Goal: Transaction & Acquisition: Book appointment/travel/reservation

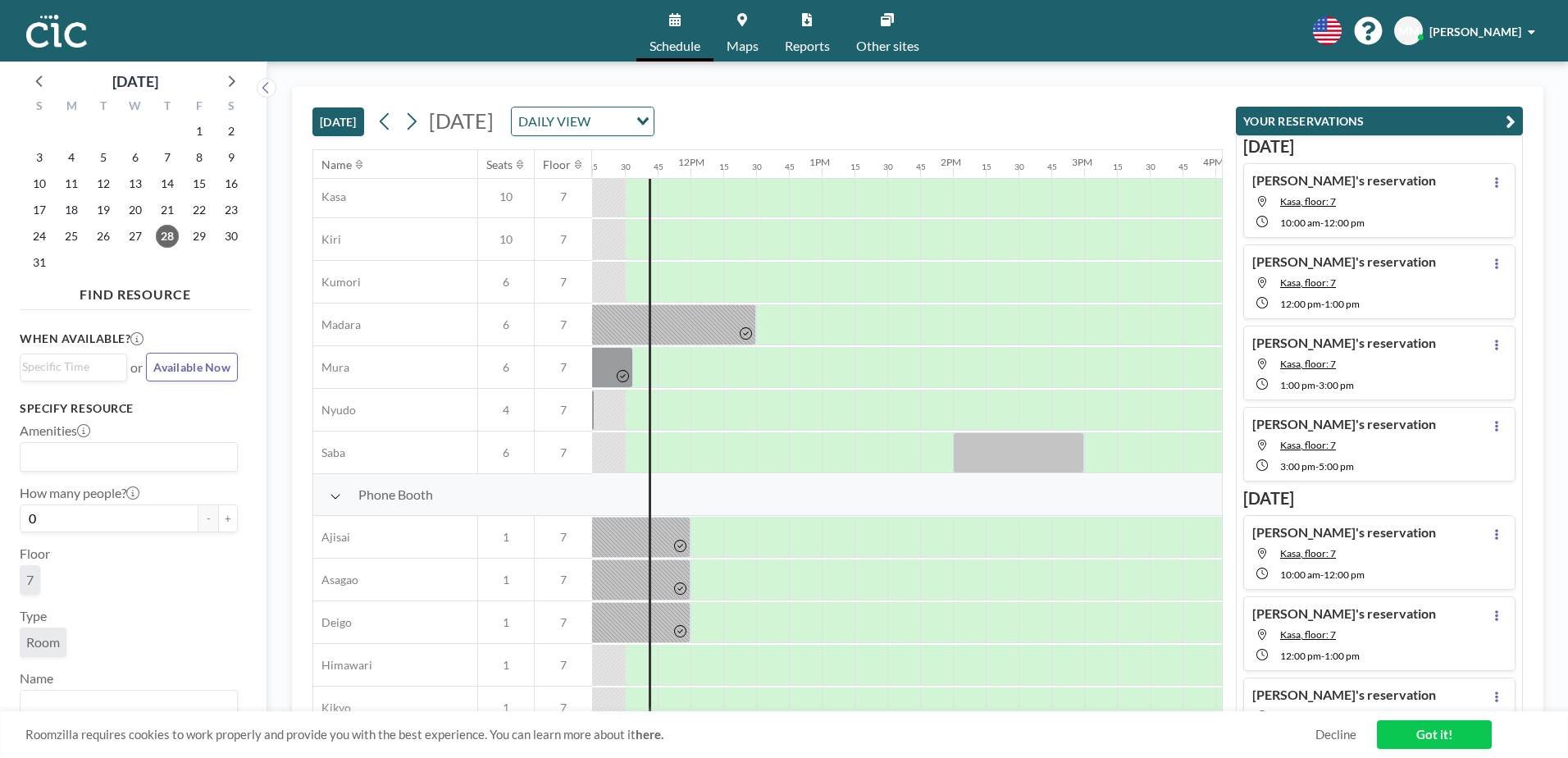
scroll to position [0, 1477]
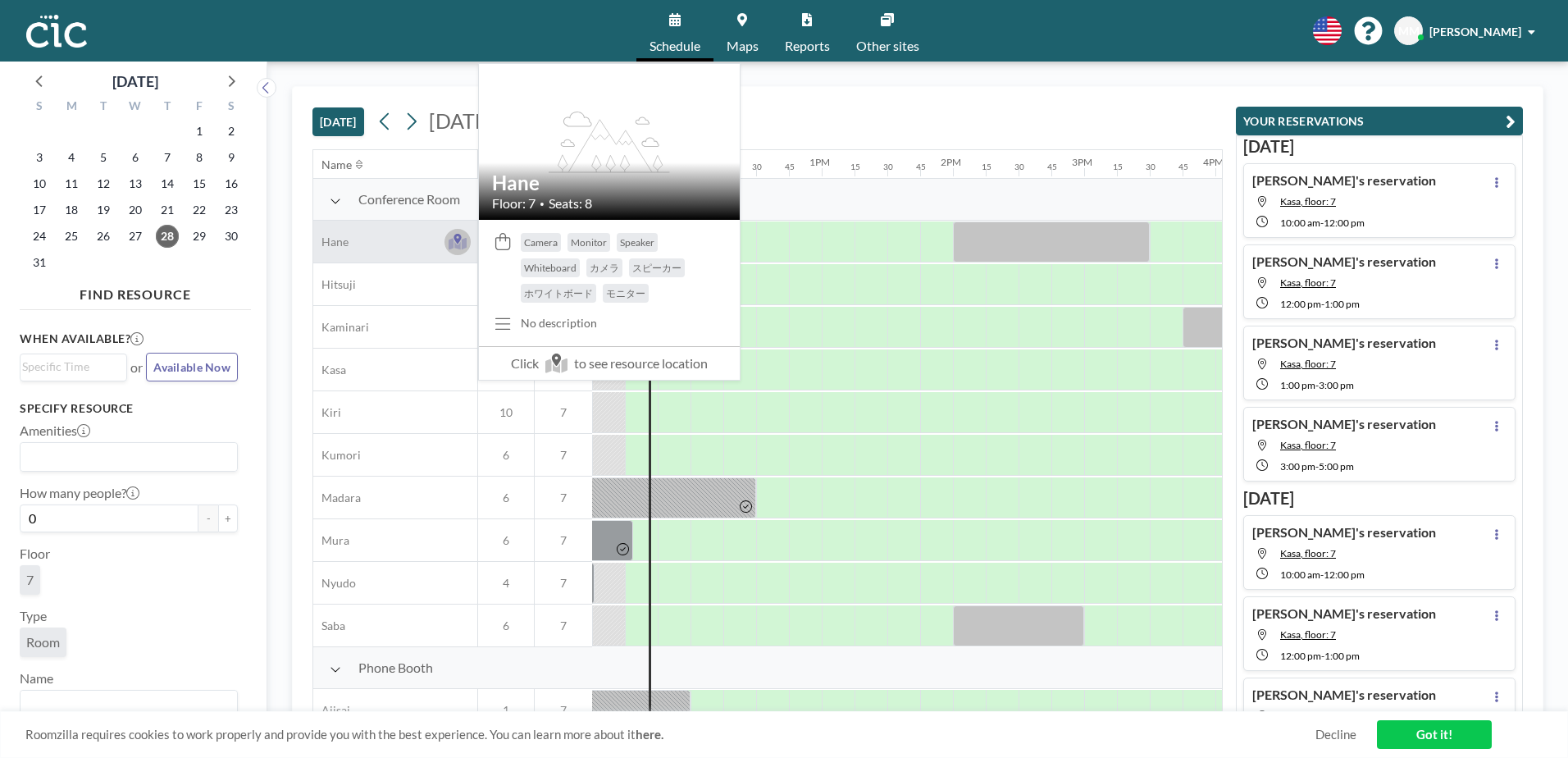
click at [453, 243] on icon at bounding box center [458, 243] width 19 height 12
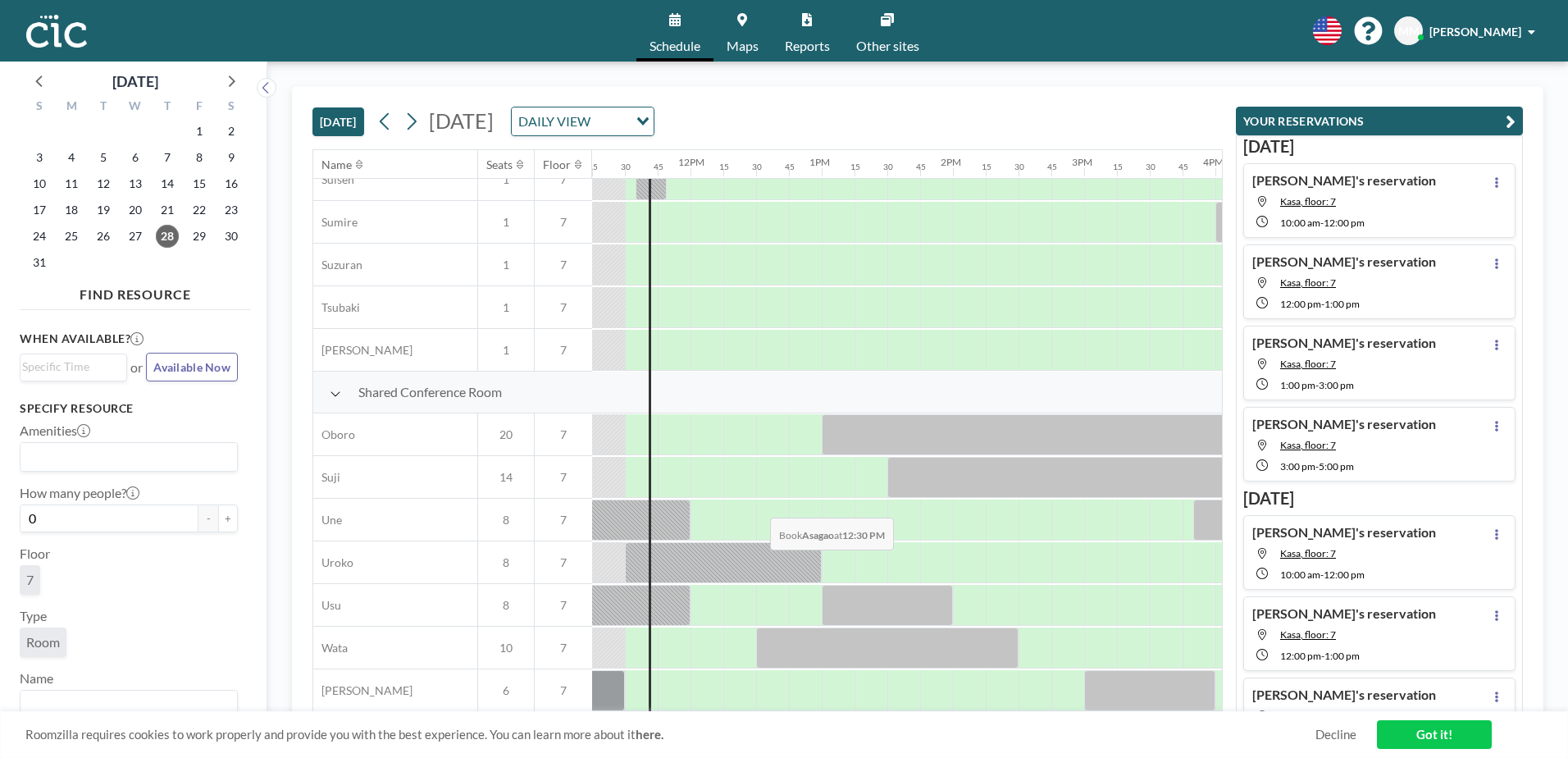
scroll to position [1009, 1477]
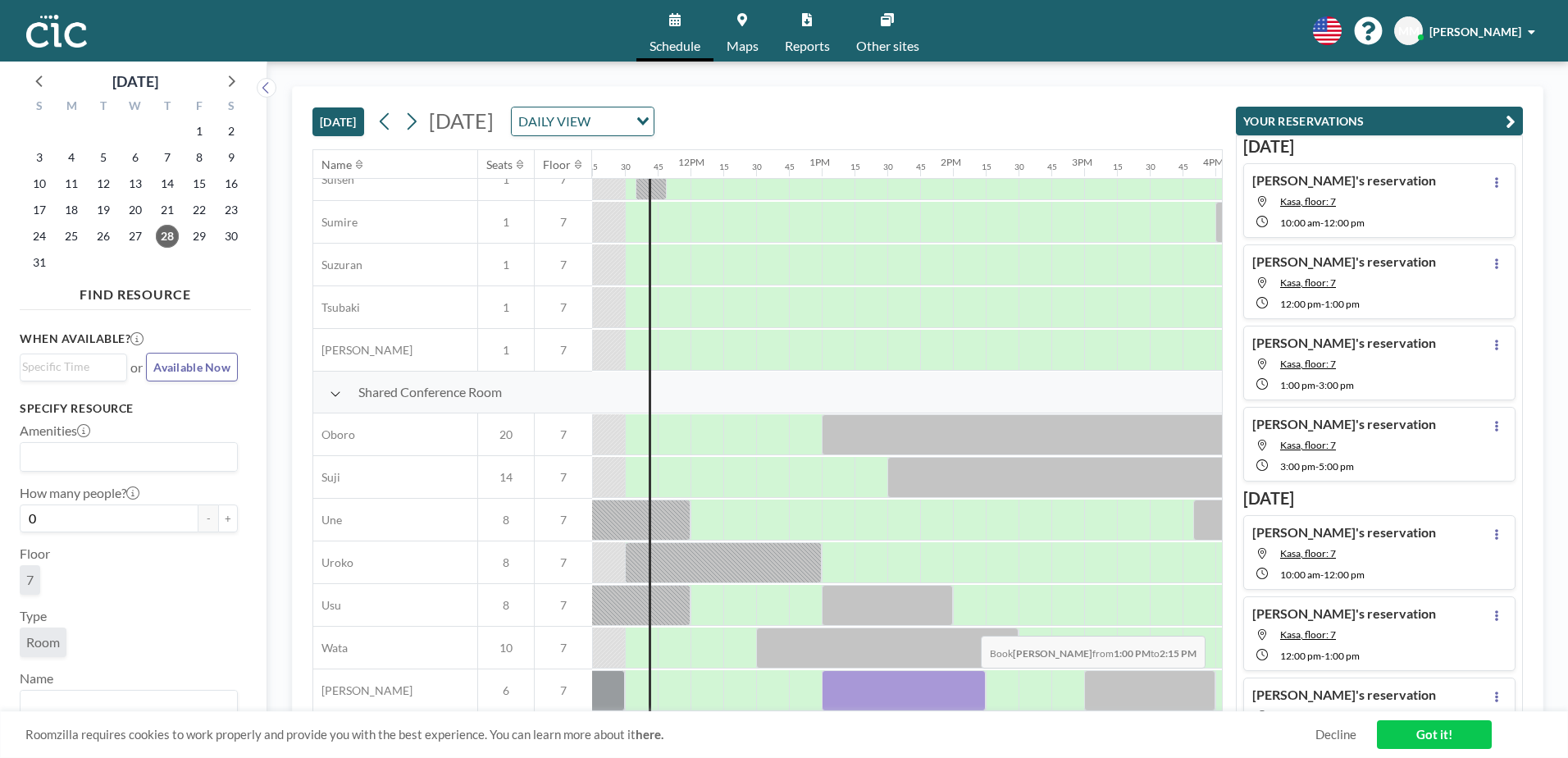
drag, startPoint x: 831, startPoint y: 684, endPoint x: 968, endPoint y: 680, distance: 137.1
click at [968, 680] on div at bounding box center [904, 691] width 164 height 41
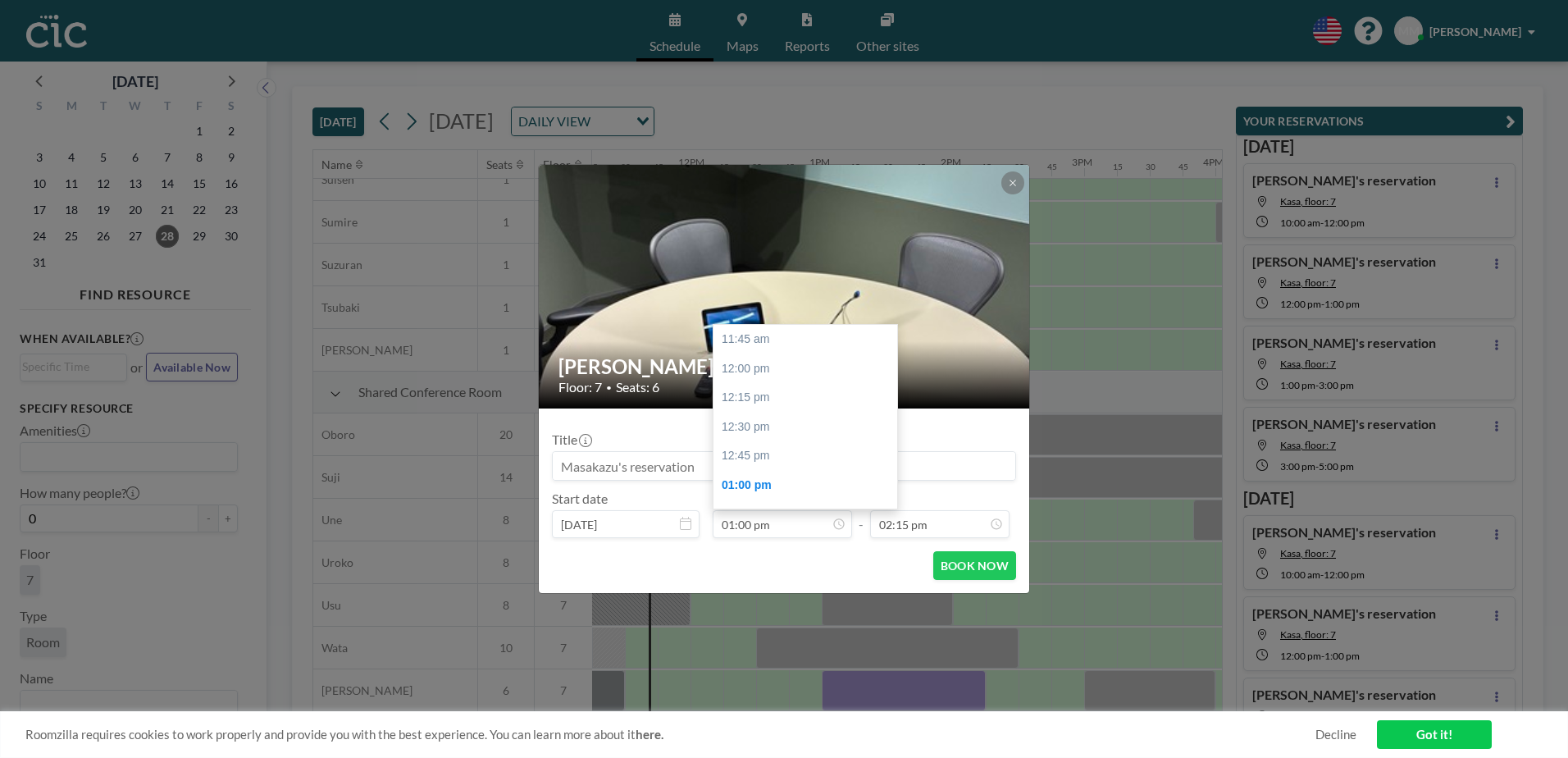
scroll to position [146, 0]
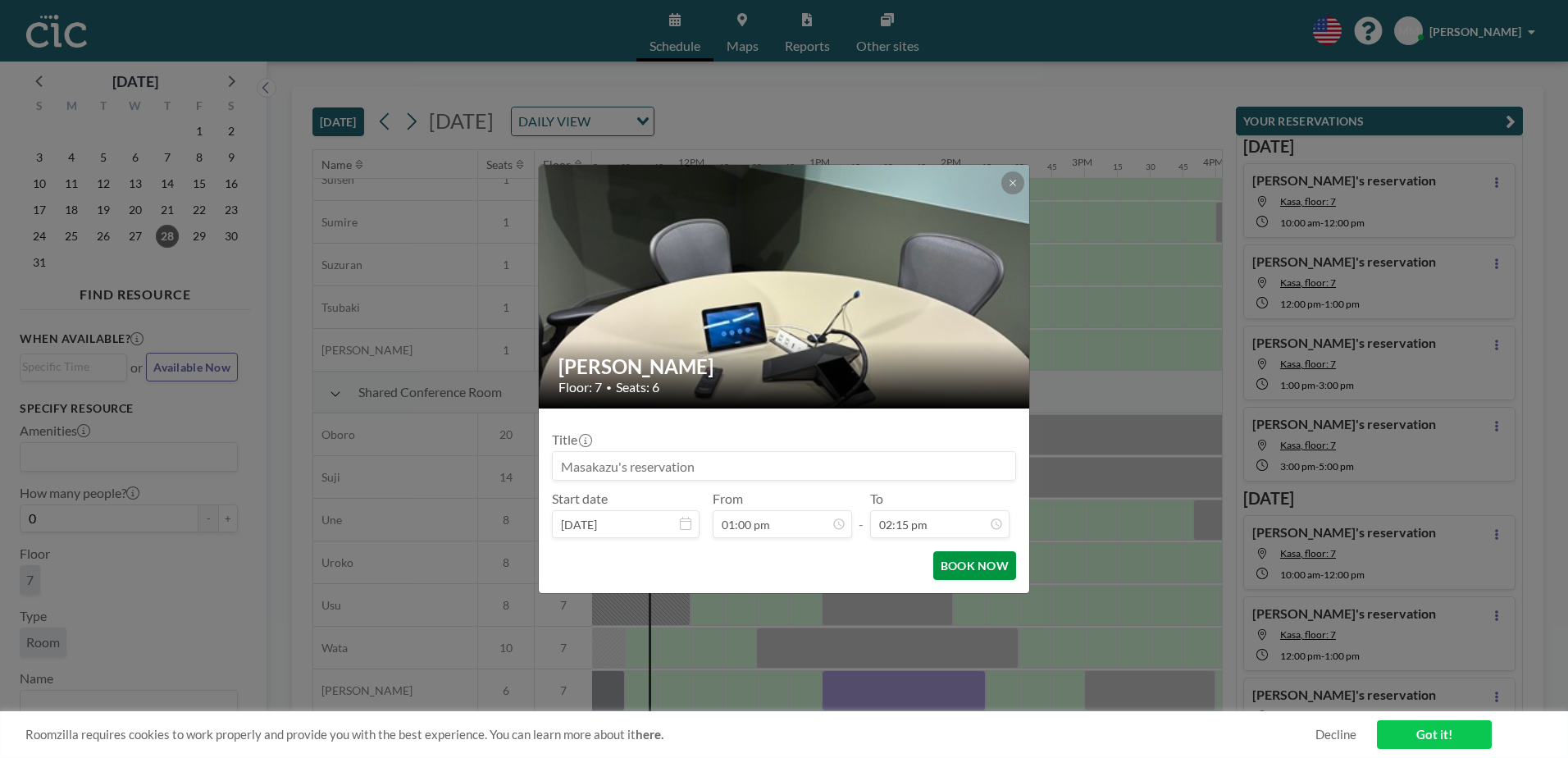
click at [968, 561] on button "BOOK NOW" at bounding box center [975, 565] width 83 height 29
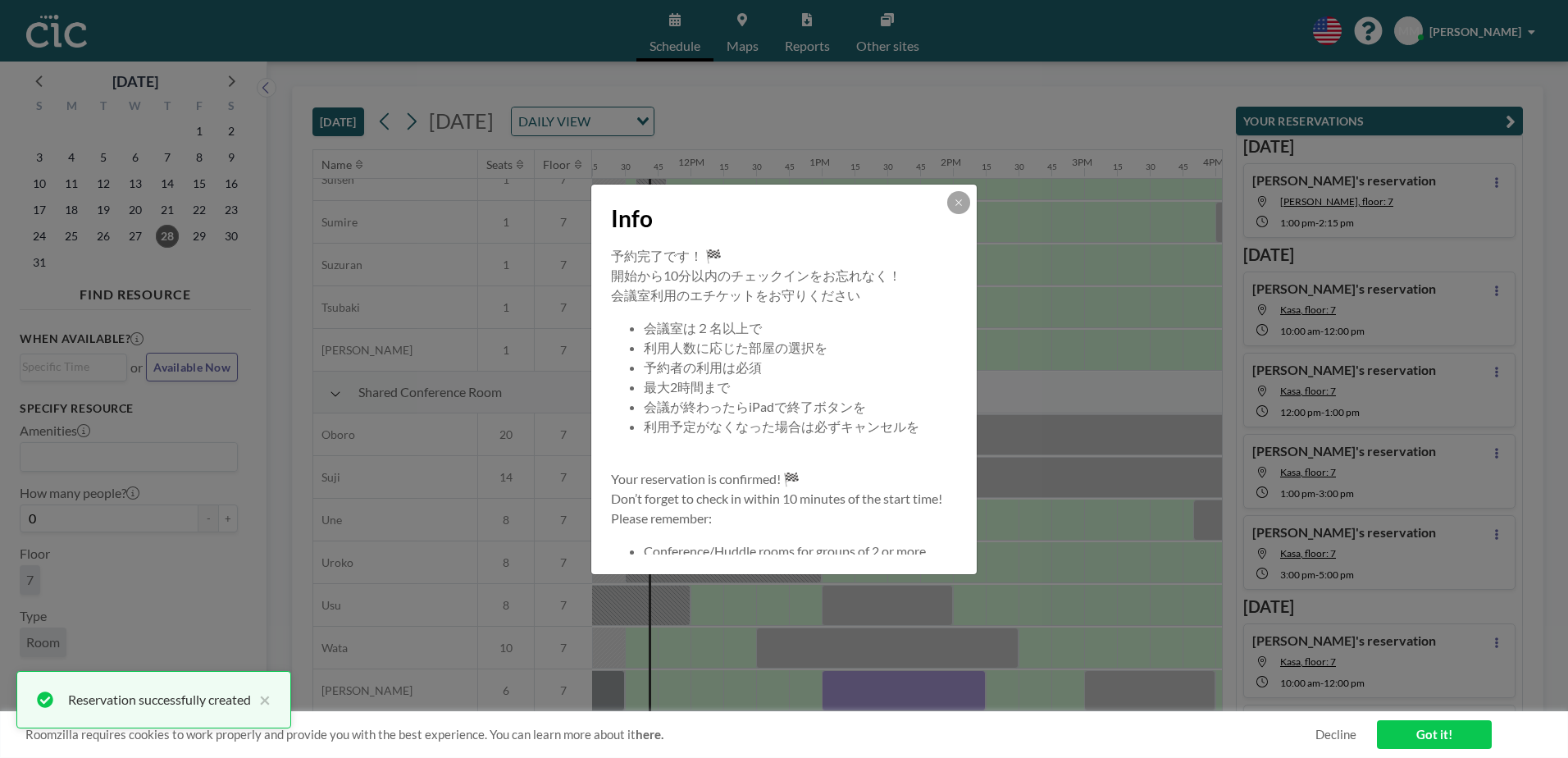
click at [958, 198] on icon at bounding box center [959, 203] width 10 height 10
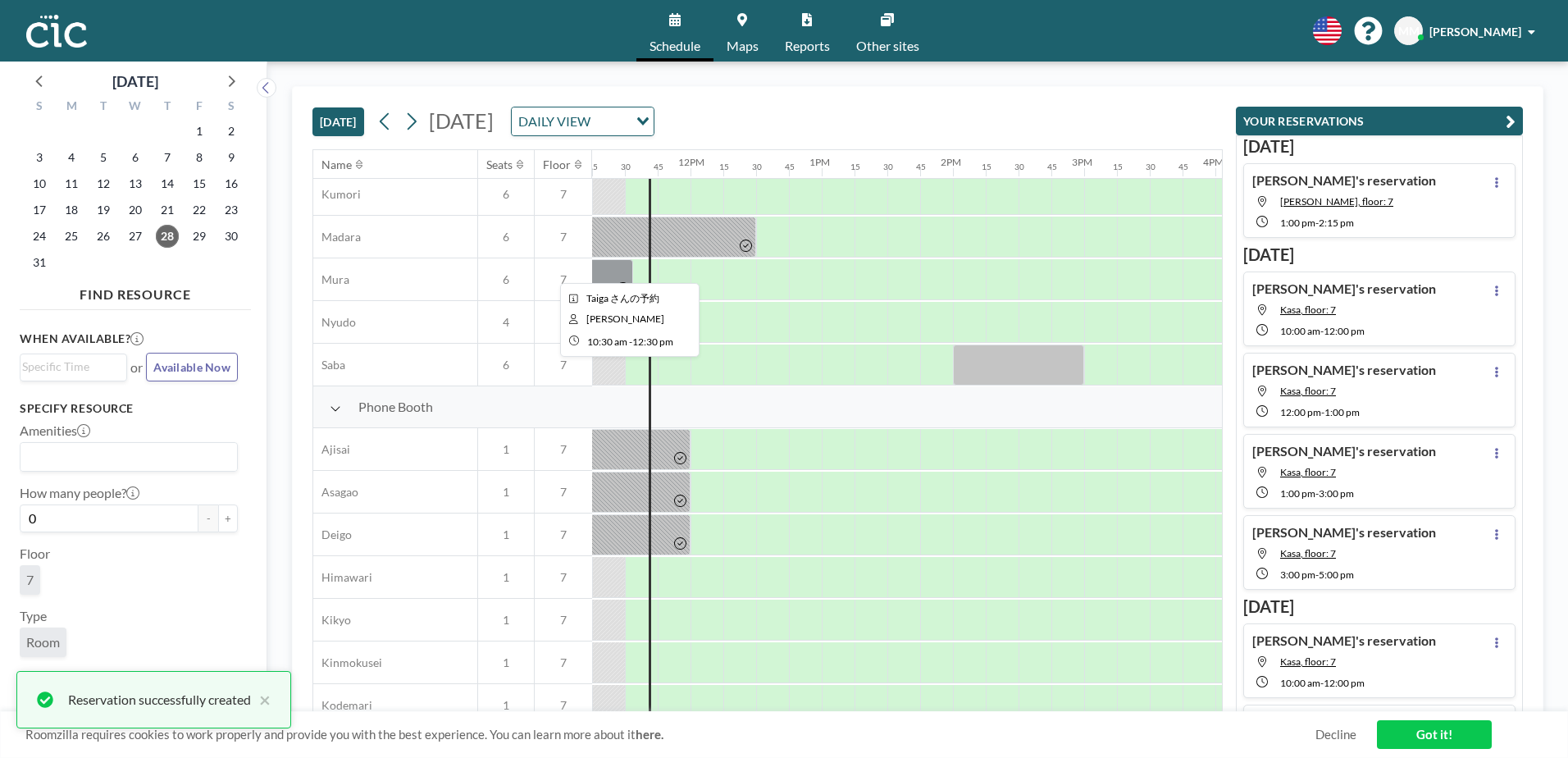
scroll to position [0, 1477]
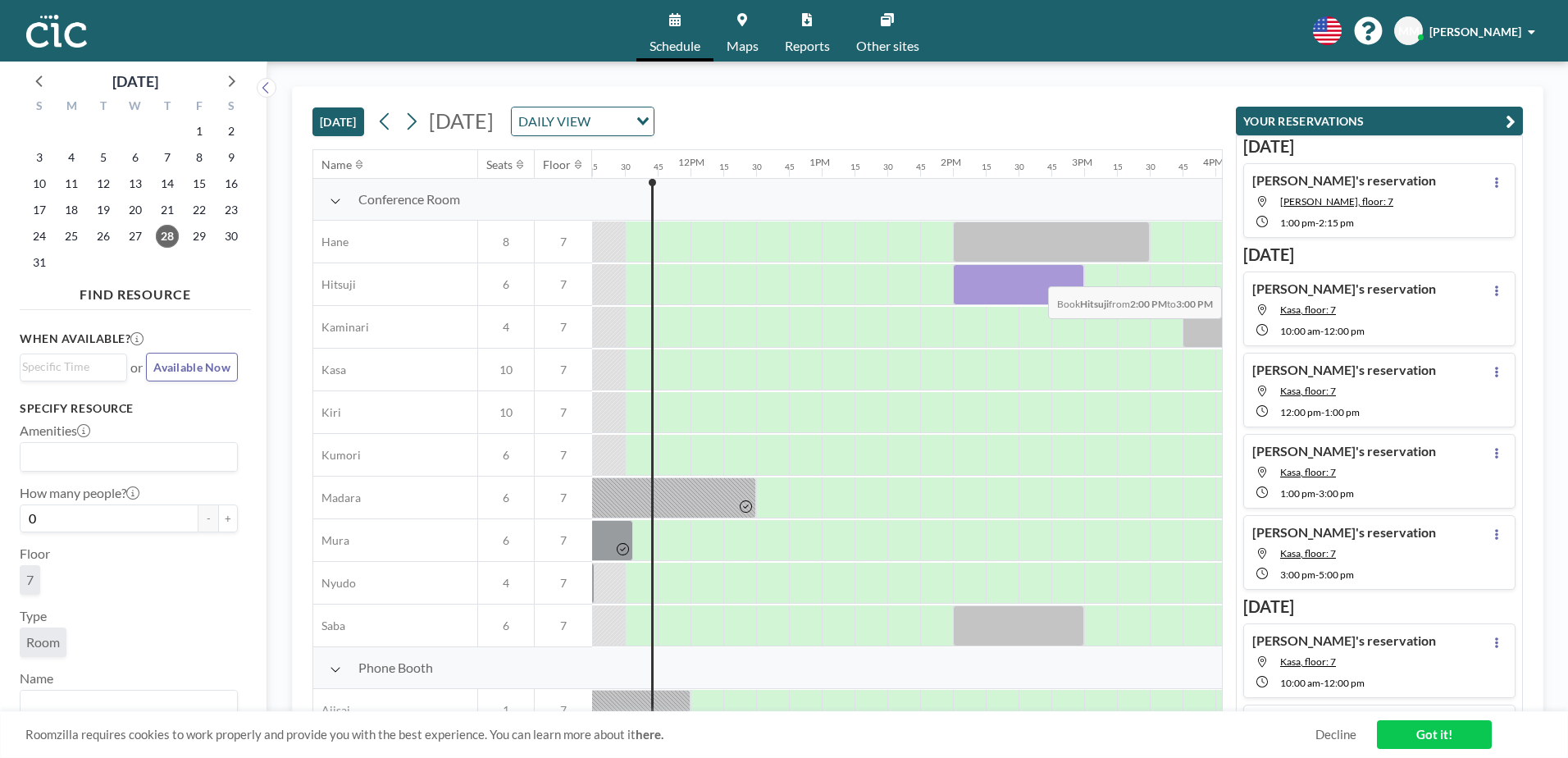
drag, startPoint x: 971, startPoint y: 280, endPoint x: 1067, endPoint y: 274, distance: 96.2
click at [1067, 274] on div at bounding box center [1018, 284] width 131 height 41
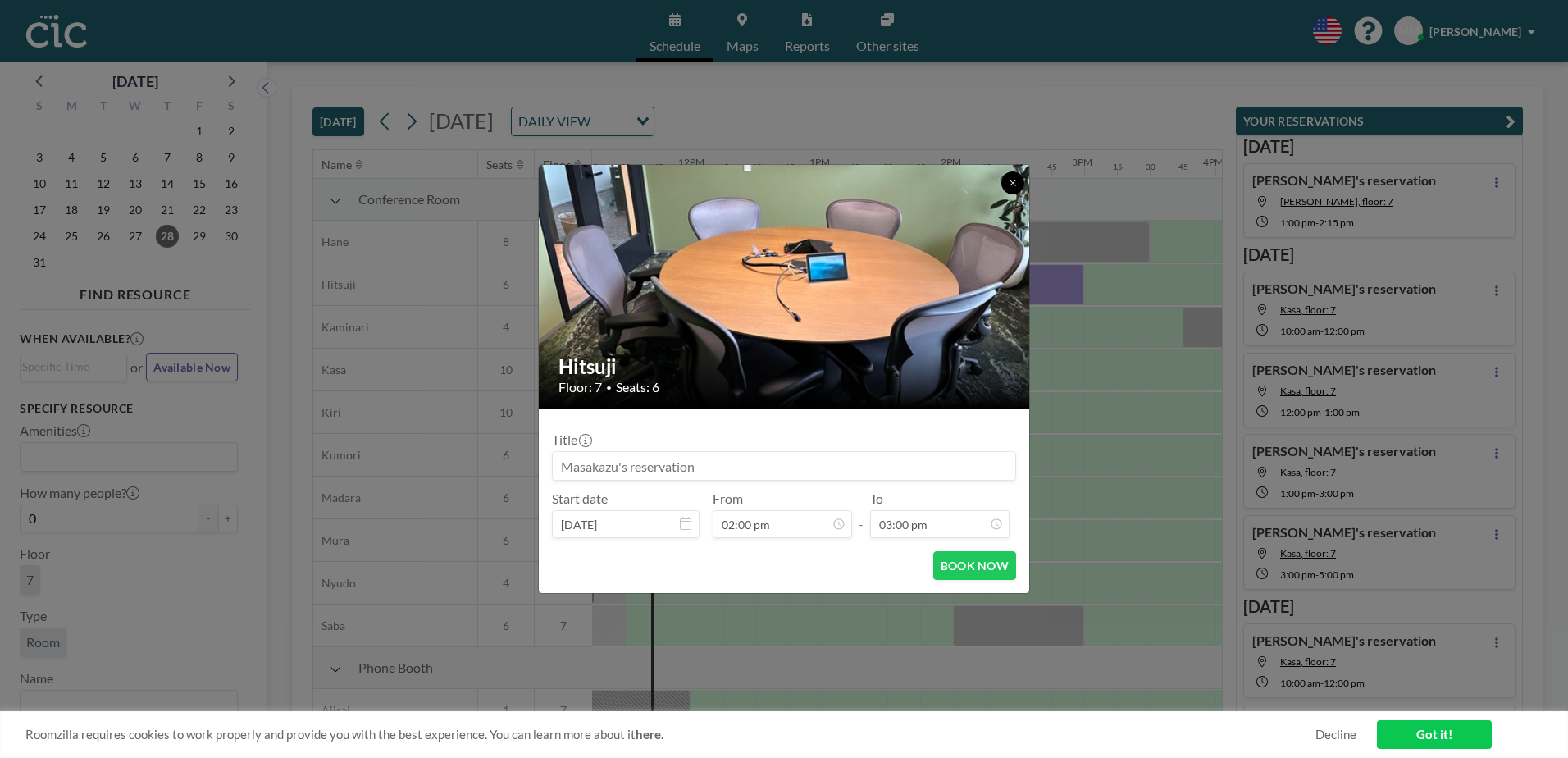
click at [1016, 178] on icon at bounding box center [1013, 183] width 10 height 10
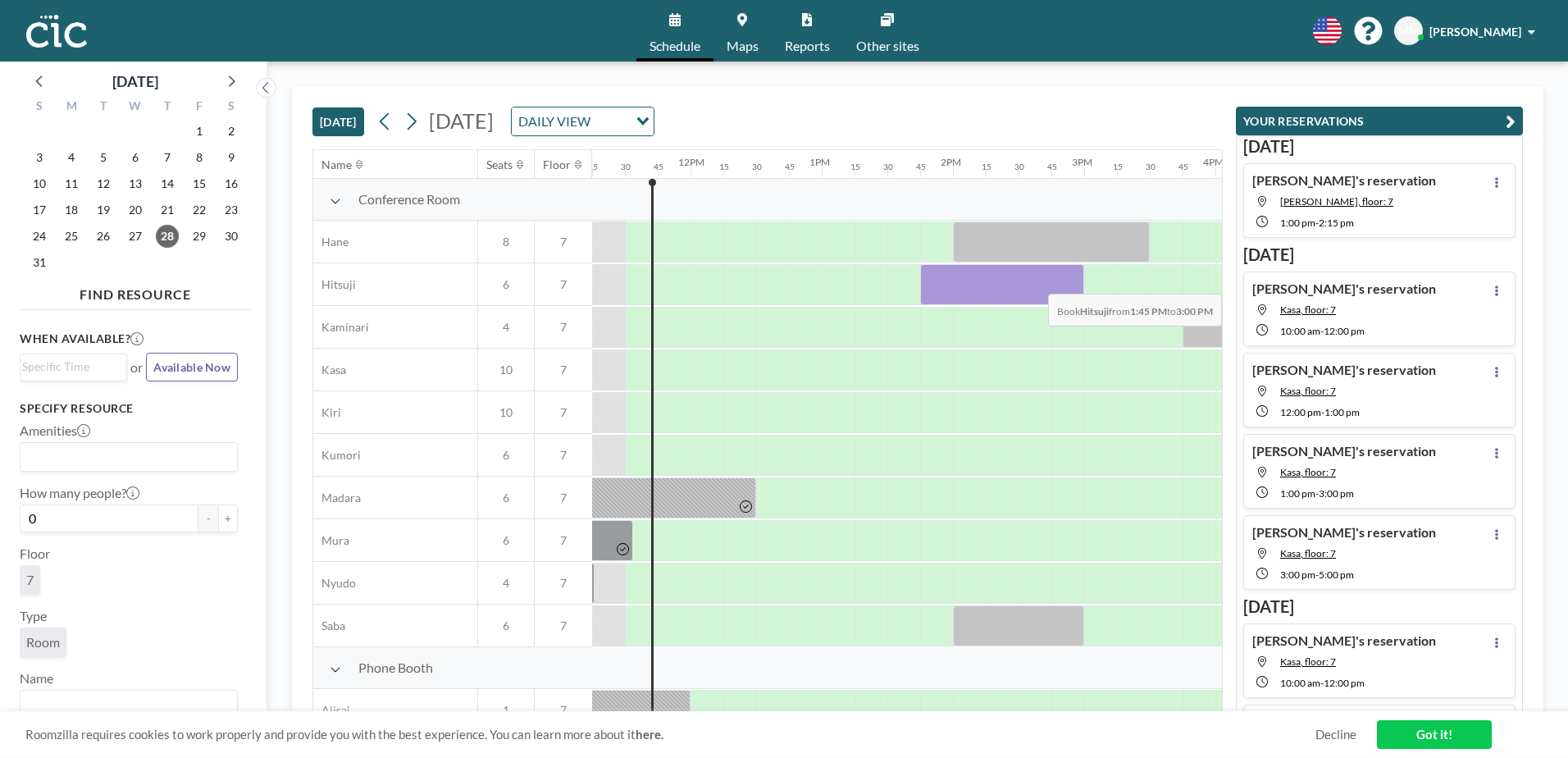
drag, startPoint x: 927, startPoint y: 286, endPoint x: 1074, endPoint y: 281, distance: 147.1
click at [1074, 281] on div at bounding box center [1002, 284] width 164 height 41
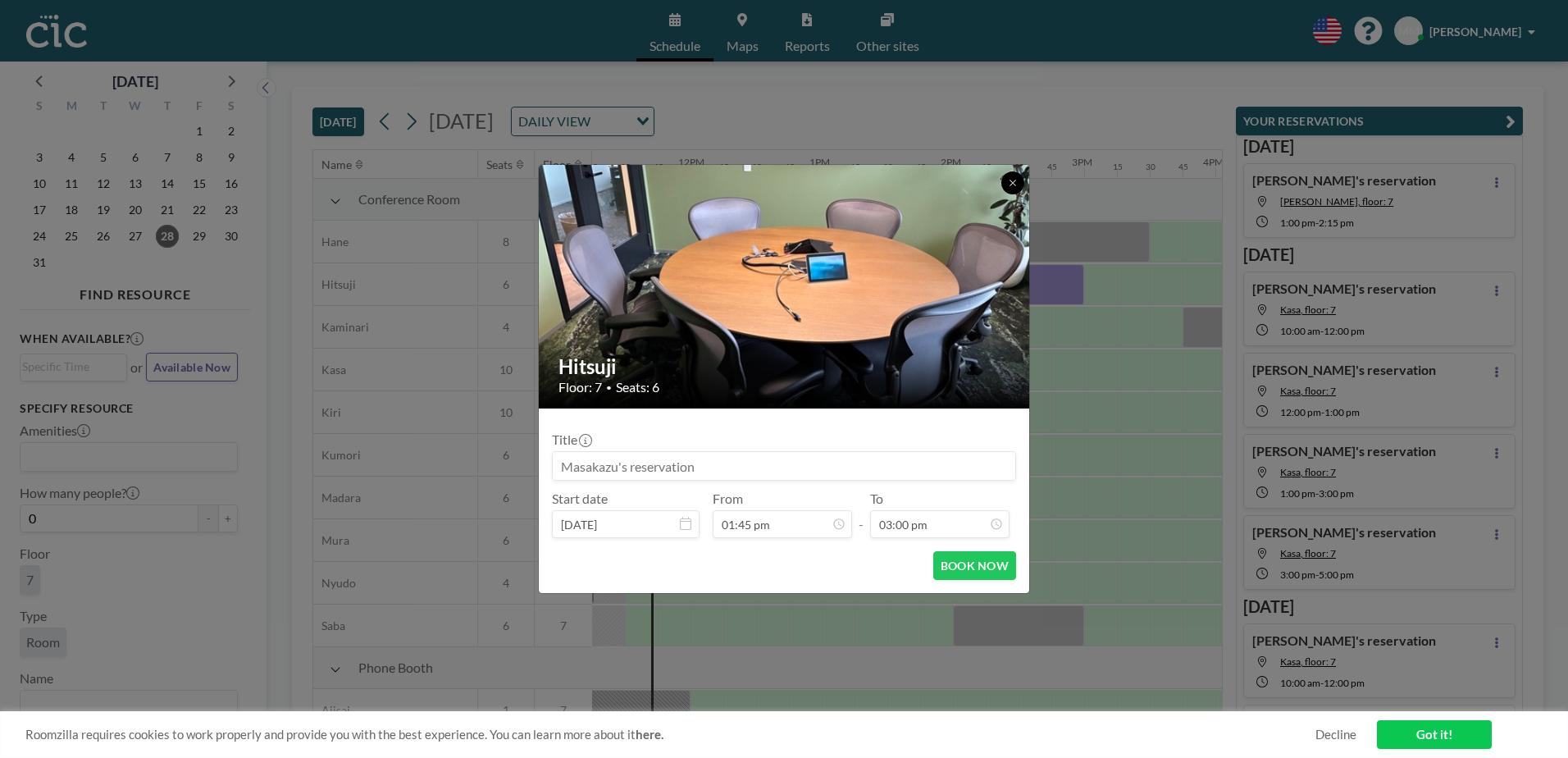
click at [1018, 177] on button at bounding box center [1012, 182] width 23 height 23
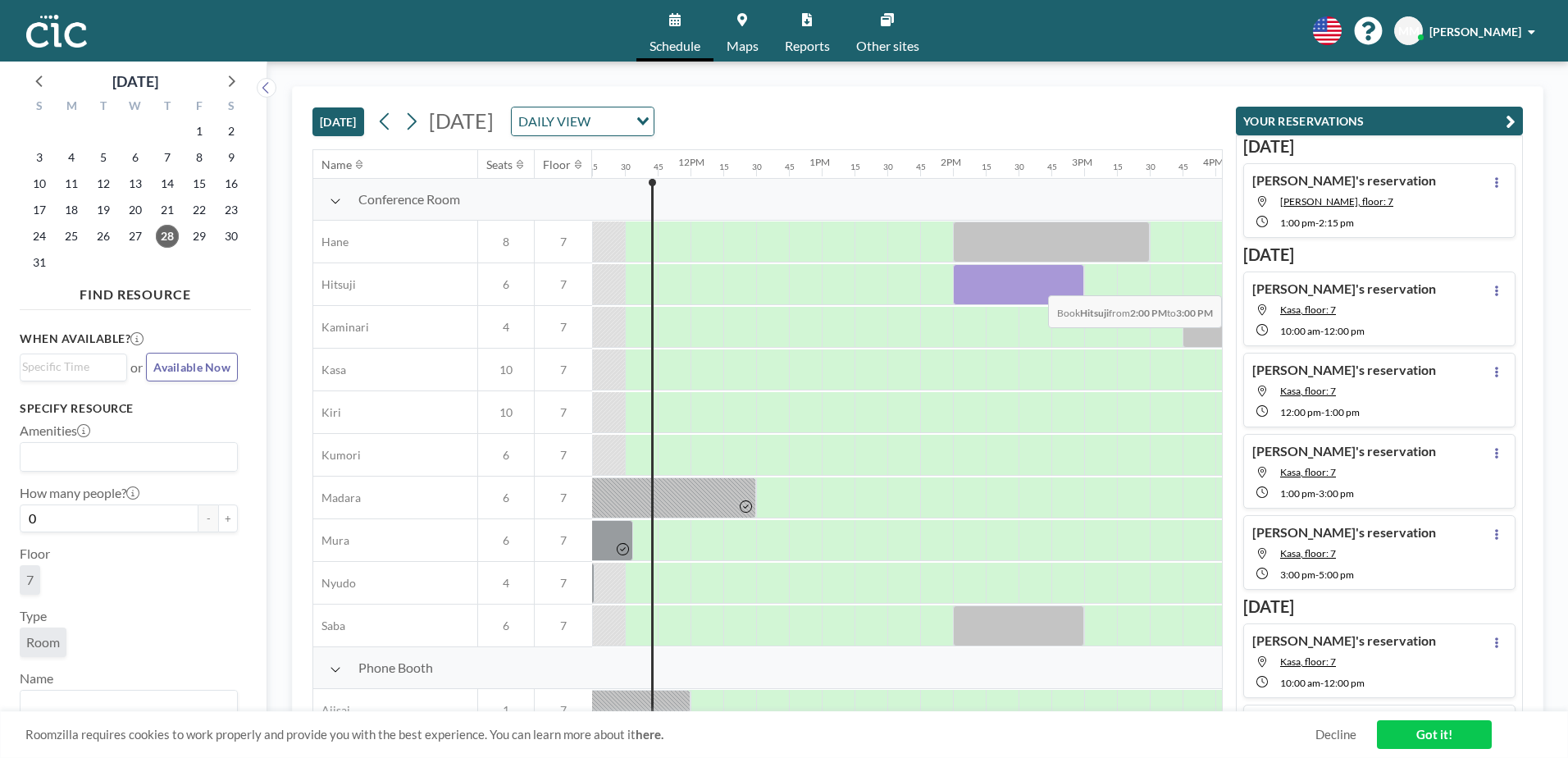
click at [1067, 283] on div at bounding box center [1018, 284] width 131 height 41
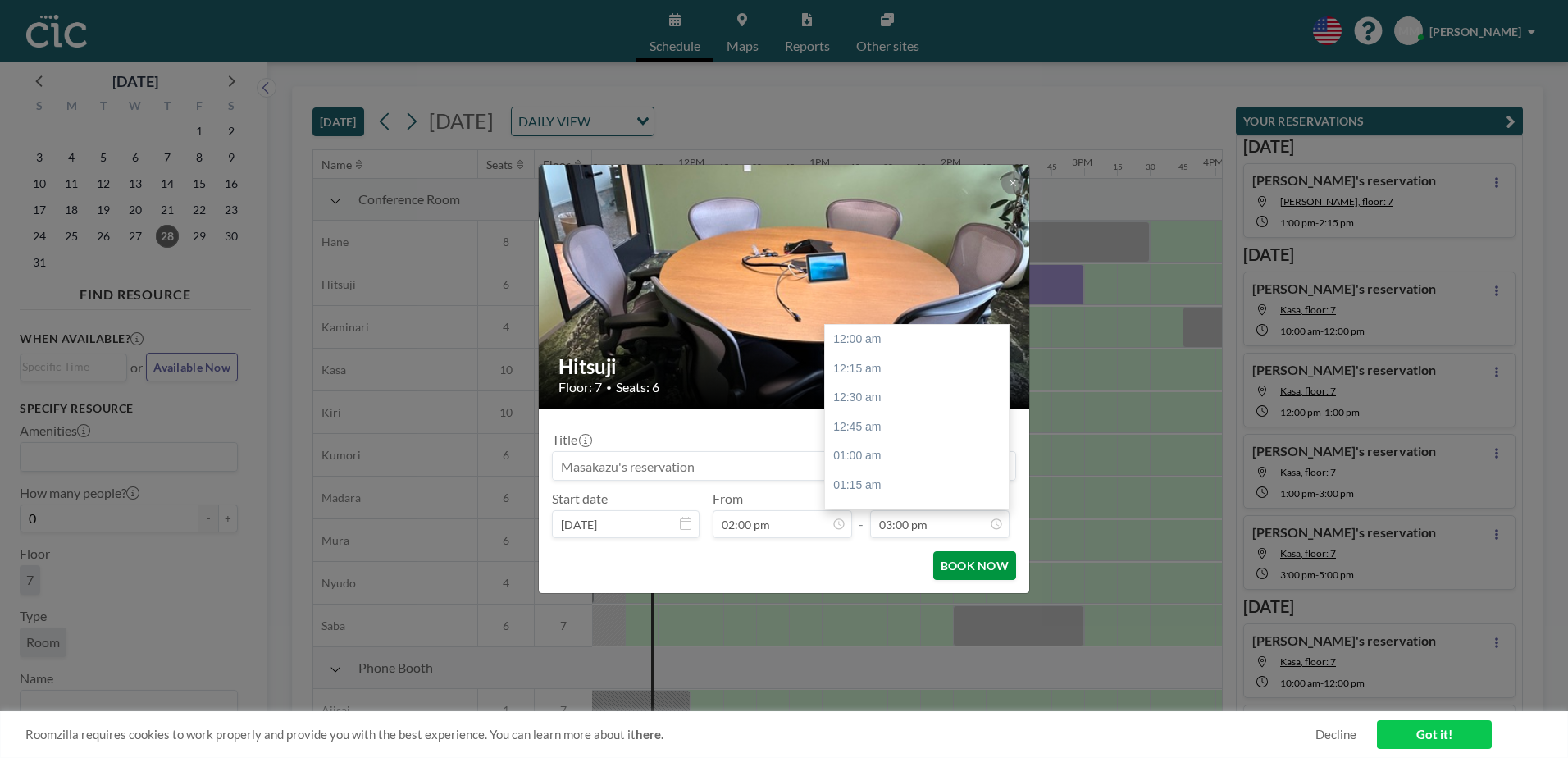
scroll to position [1753, 0]
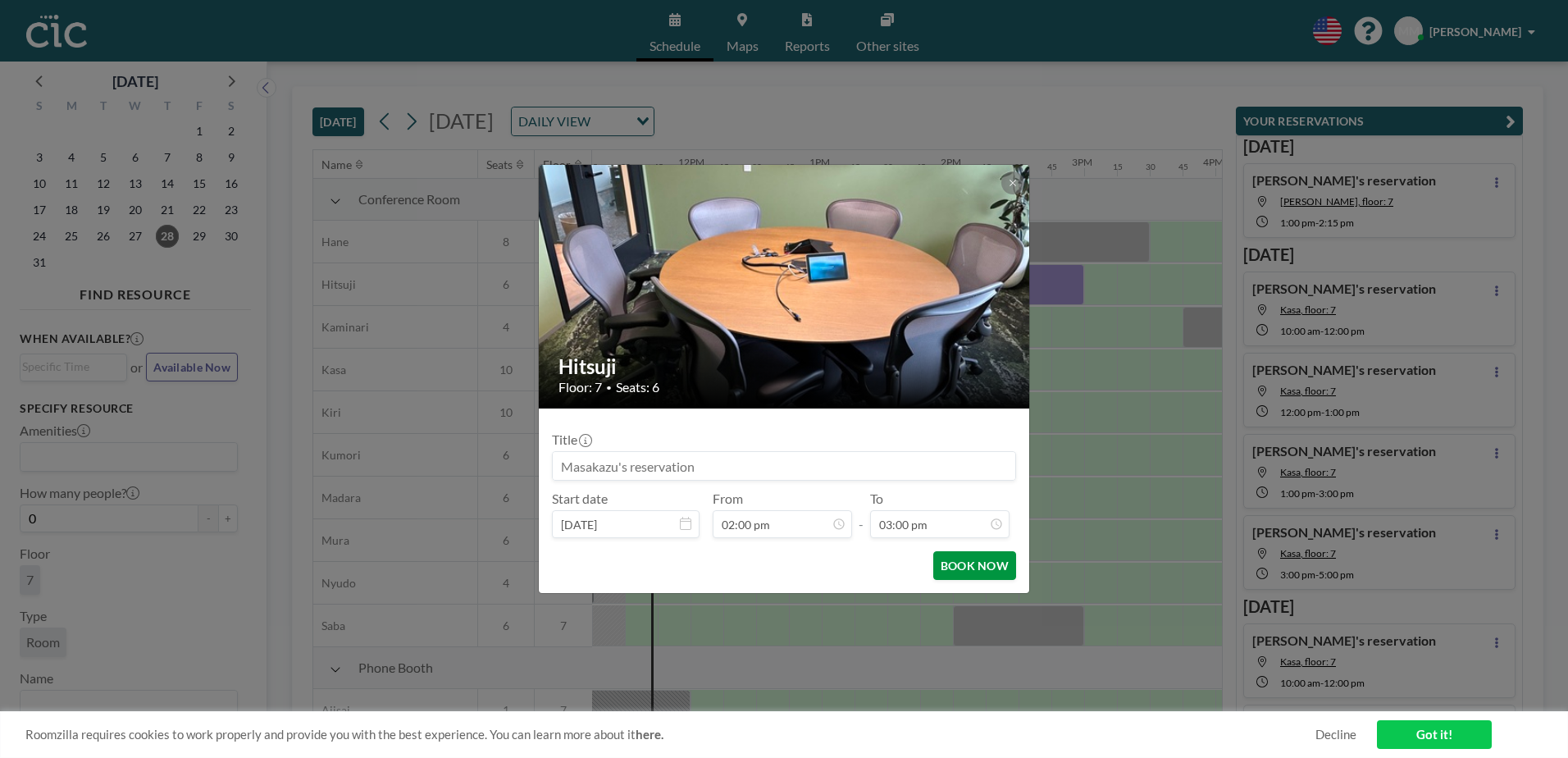
click at [984, 567] on button "BOOK NOW" at bounding box center [975, 565] width 83 height 29
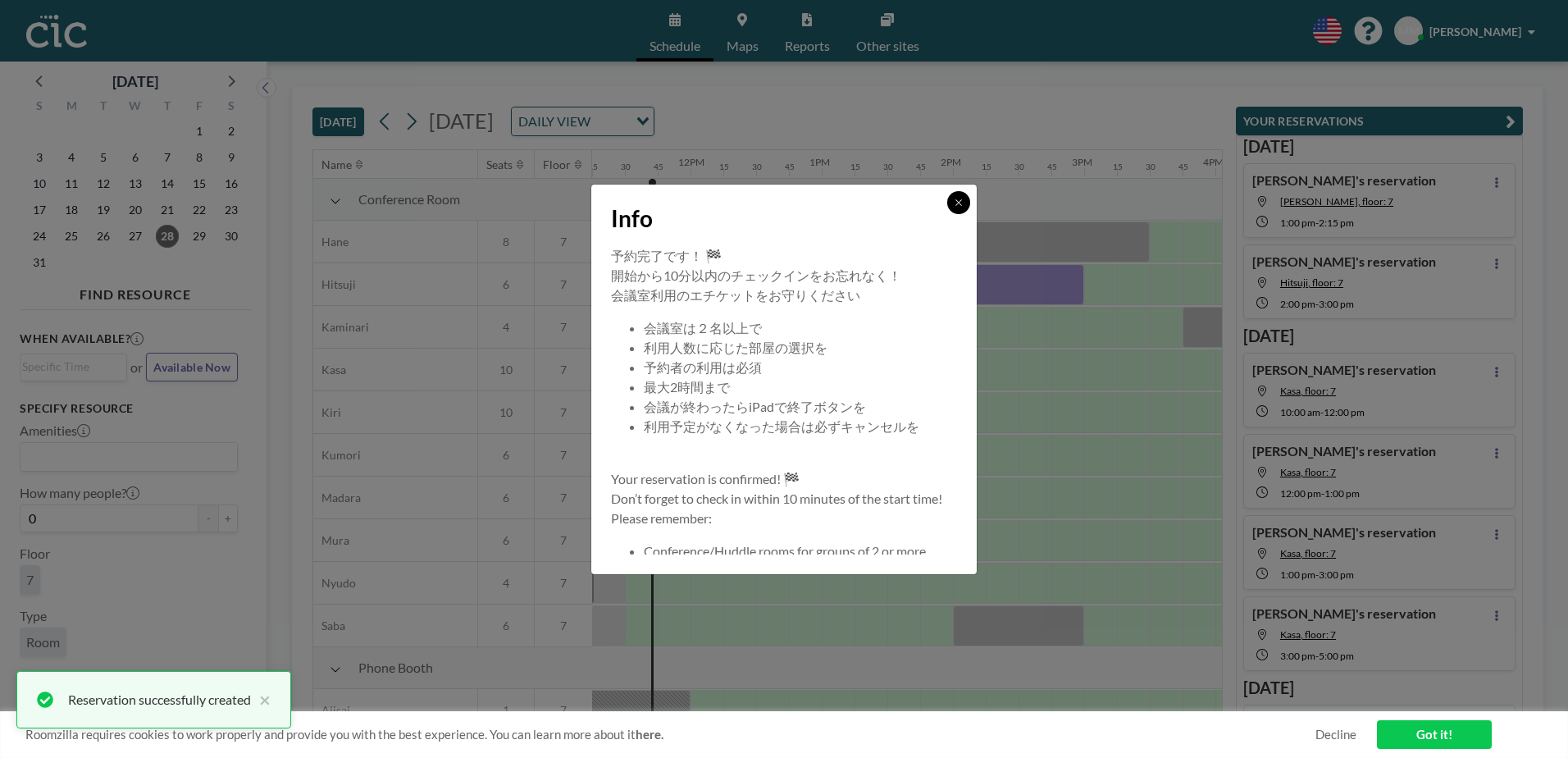
click at [955, 203] on icon at bounding box center [959, 203] width 10 height 10
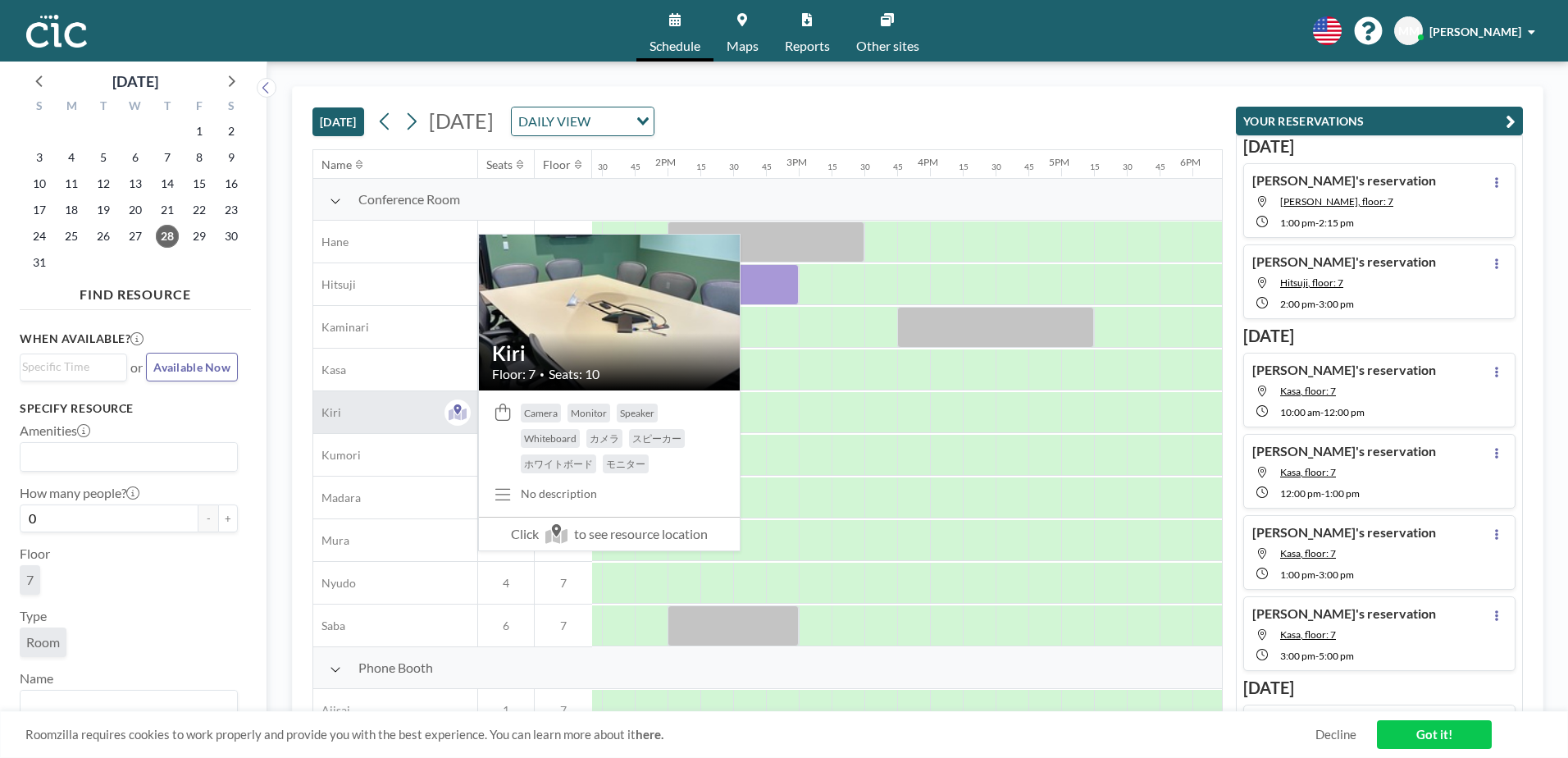
scroll to position [83, 1762]
